Goal: Information Seeking & Learning: Understand process/instructions

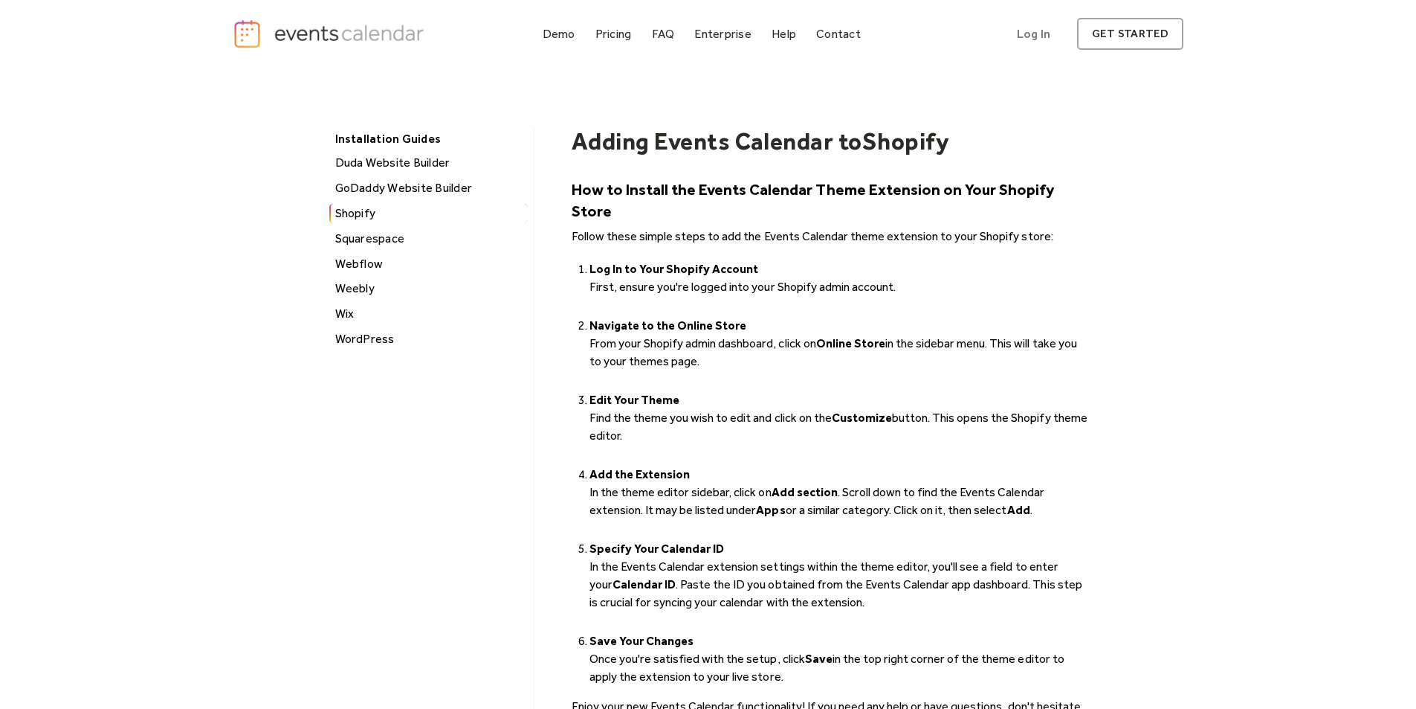
click at [343, 26] on img "home" at bounding box center [331, 34] width 196 height 30
click at [354, 205] on div "Shopify" at bounding box center [429, 213] width 197 height 19
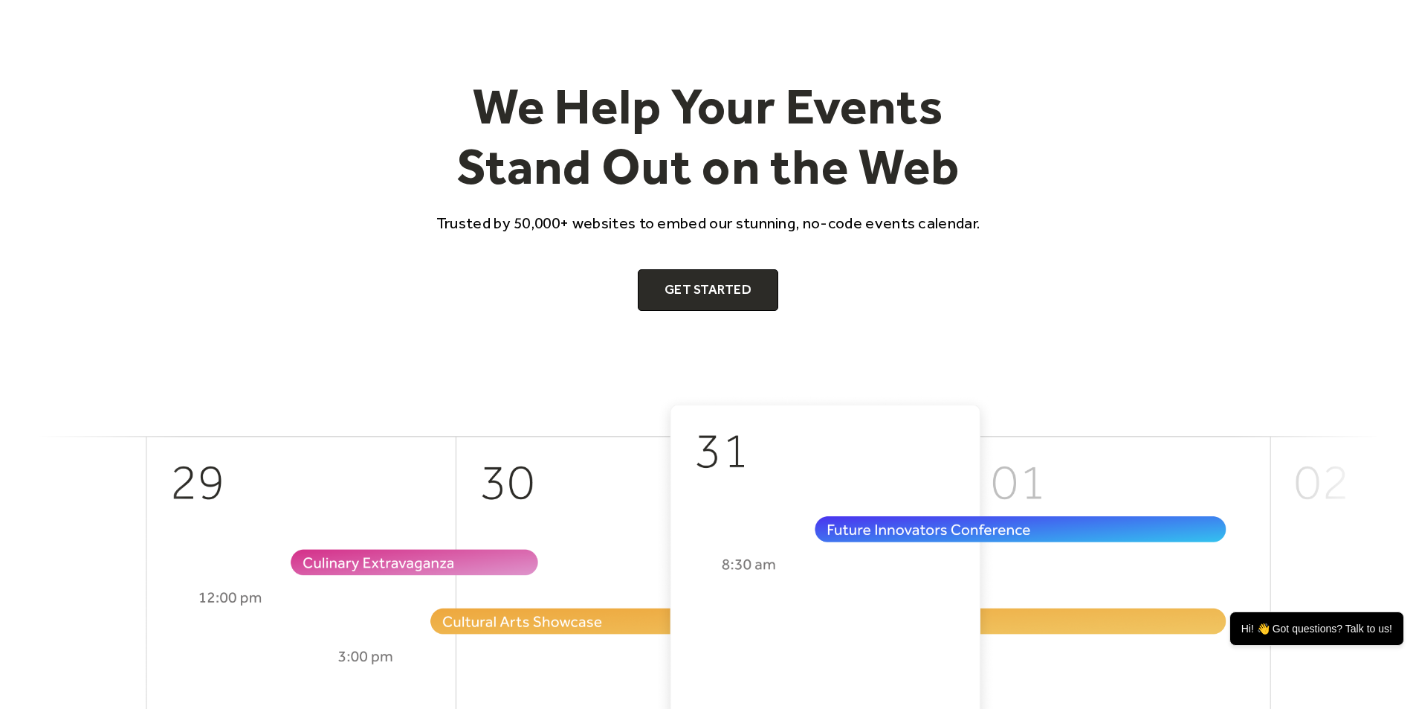
scroll to position [199, 0]
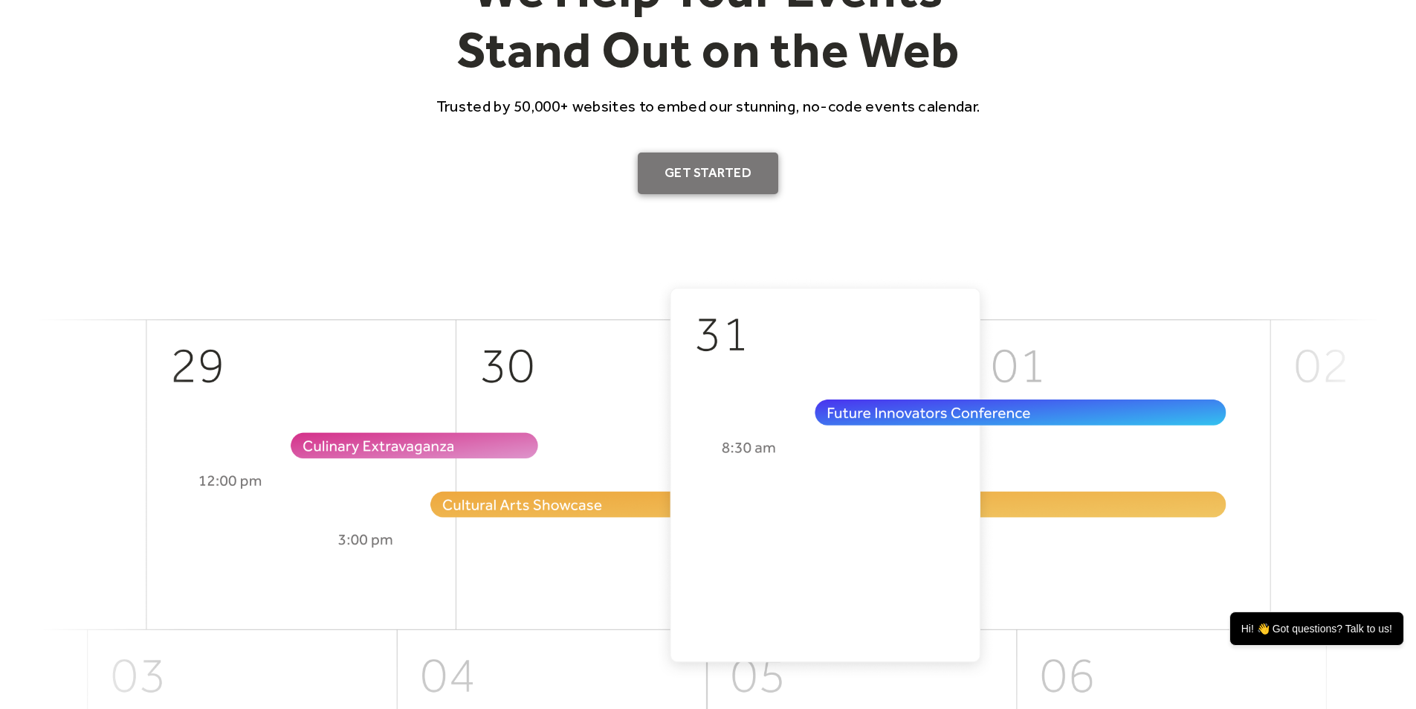
click at [745, 183] on link "Get Started" at bounding box center [708, 173] width 141 height 42
